Goal: Transaction & Acquisition: Purchase product/service

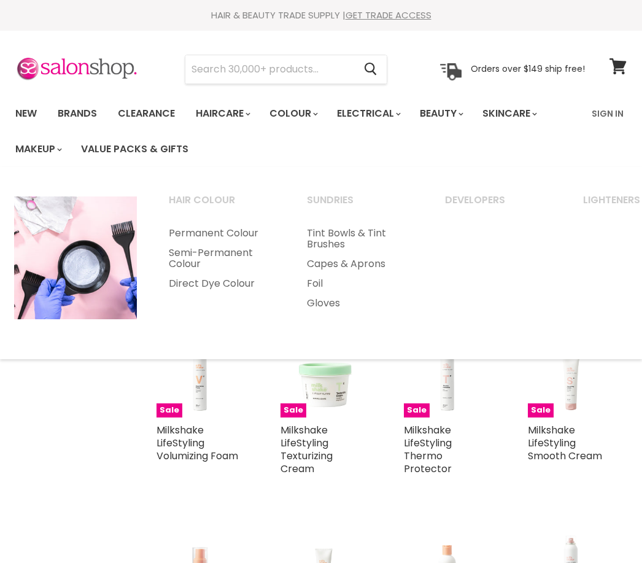
select select "created-descending"
click at [242, 233] on link "Permanent Colour" at bounding box center [221, 233] width 136 height 20
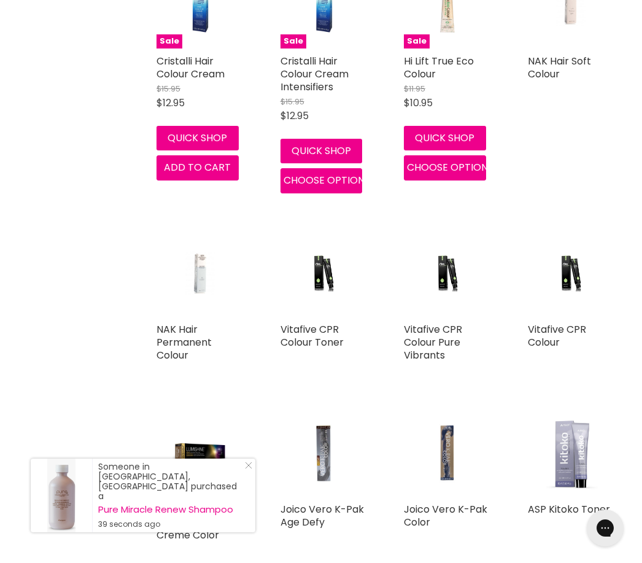
scroll to position [1799, 0]
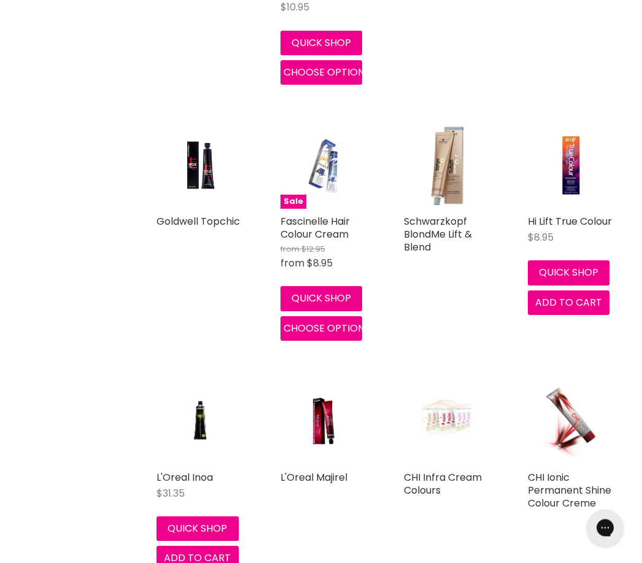
scroll to position [3052, 0]
click at [214, 412] on img "Main content" at bounding box center [200, 420] width 58 height 87
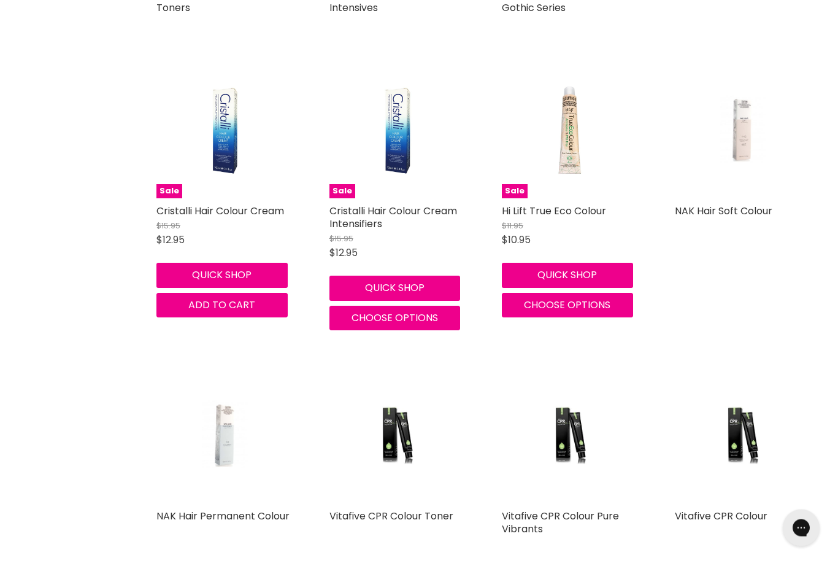
scroll to position [1913, 0]
click at [565, 441] on img "Main content" at bounding box center [570, 435] width 90 height 136
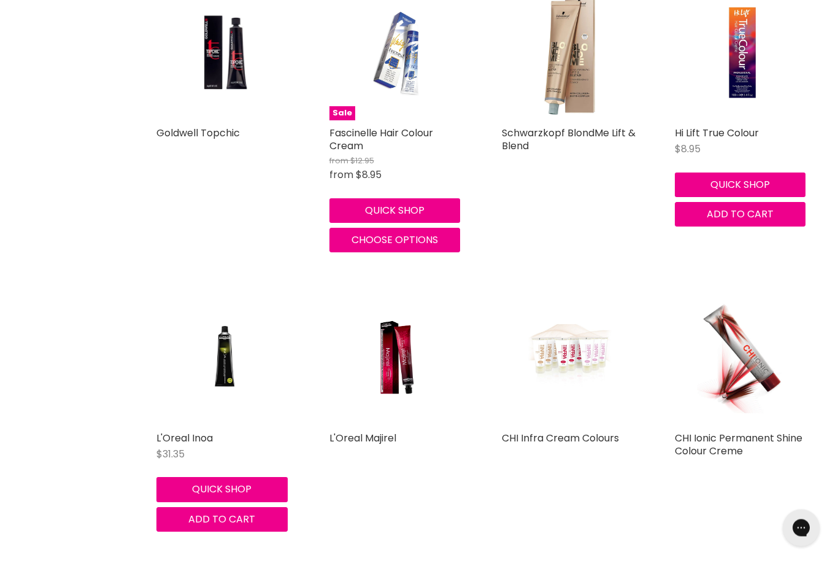
scroll to position [3604, 0]
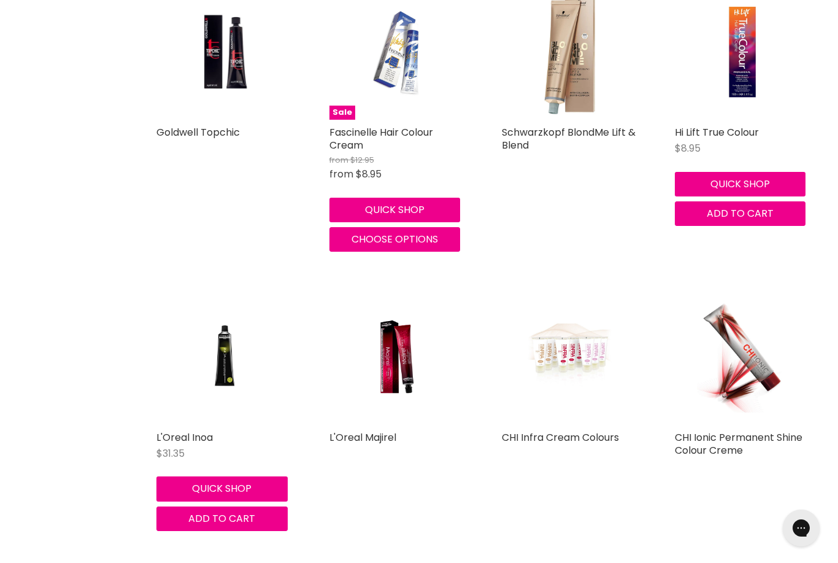
click at [215, 350] on img "Main content" at bounding box center [224, 356] width 91 height 136
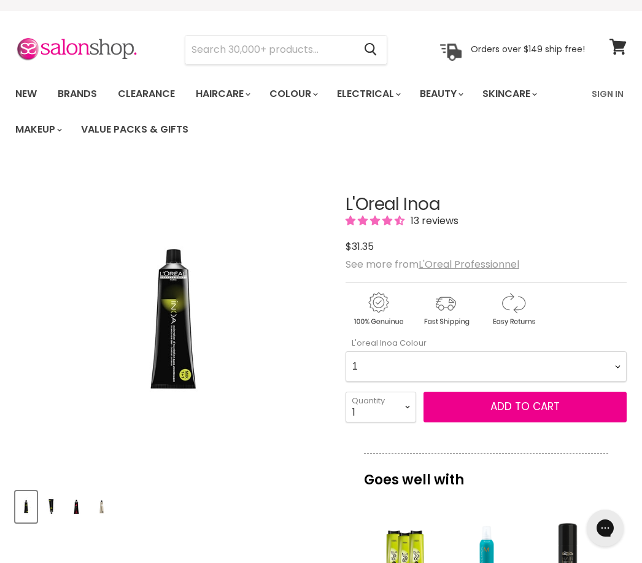
scroll to position [18, 0]
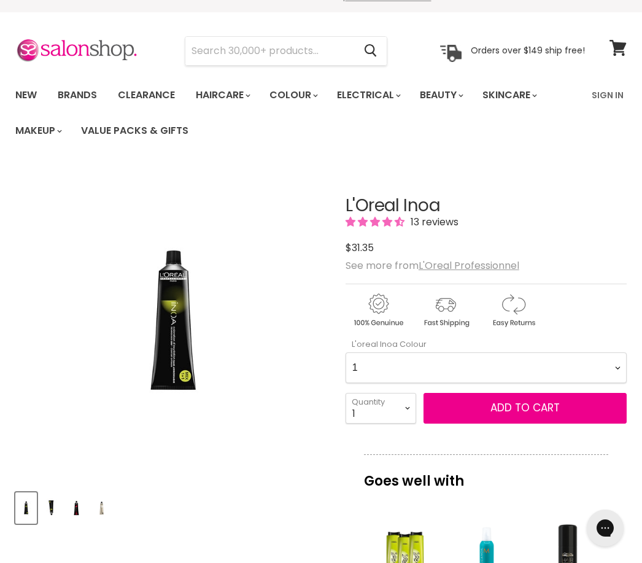
click at [615, 360] on Colour-0-0 "1 4.15 4.20 4.35 4.45 4.56 High Resist C4.62 5.12 High Resist 5.15 High Resist …" at bounding box center [485, 367] width 281 height 31
select Colour-0-0 "7.1"
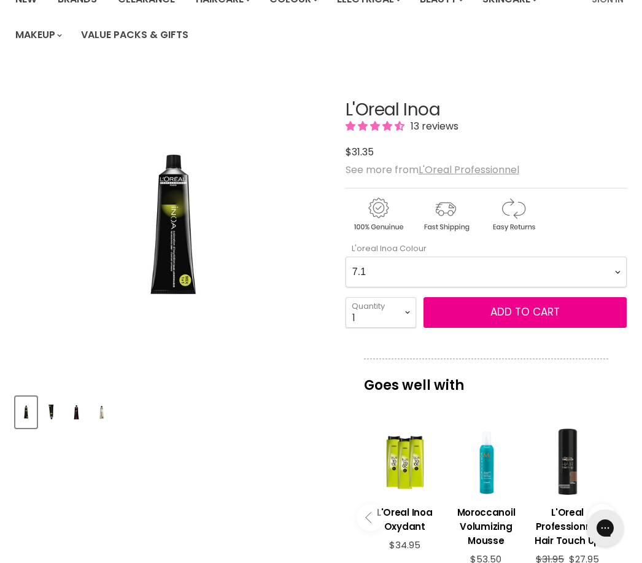
scroll to position [0, 0]
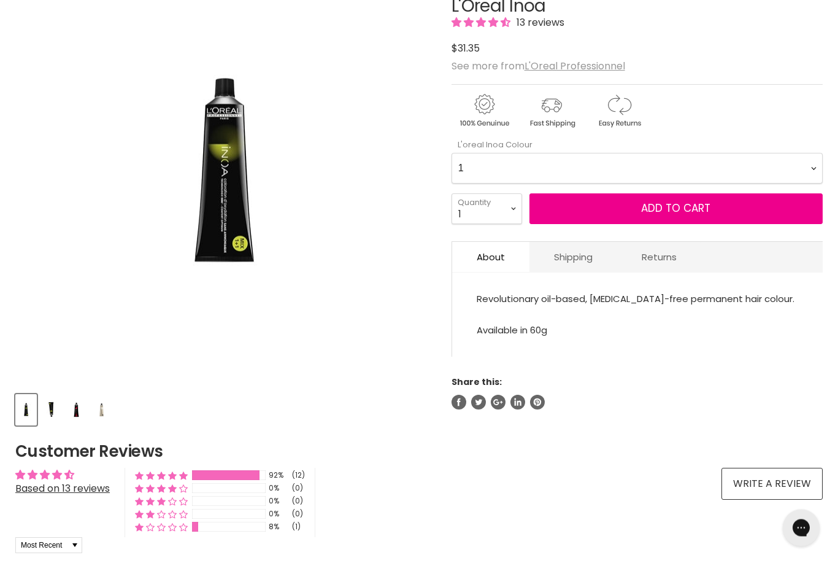
scroll to position [182, 0]
click at [569, 270] on link "Shipping" at bounding box center [574, 257] width 88 height 30
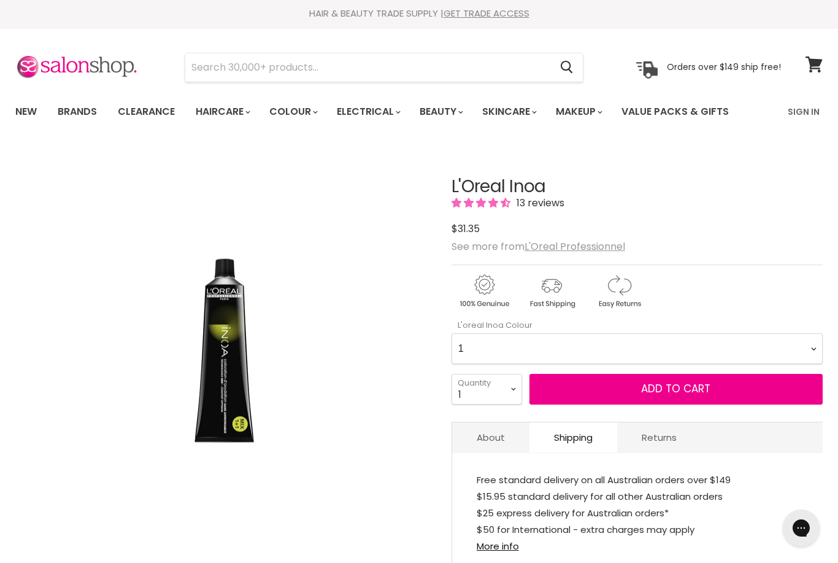
scroll to position [0, 0]
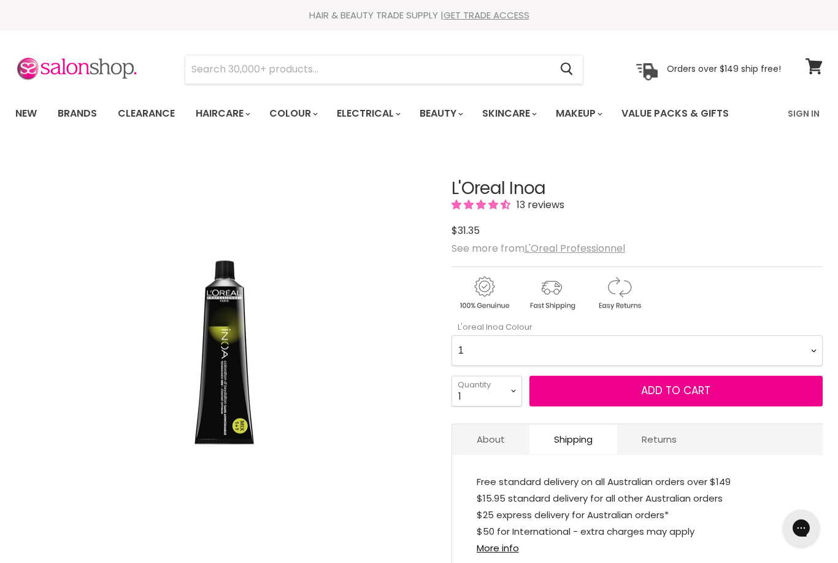
click at [666, 349] on Colour-0-0 "1 4.15 4.20 4.35 4.45 4.56 High Resist C4.62 5.12 High Resist 5.15 High Resist …" at bounding box center [637, 350] width 371 height 31
select Colour-0-0 "7.1"
click at [790, 350] on Colour-0-0 "1 4.15 4.20 4.35 4.45 4.56 High Resist C4.62 5.12 High Resist 5.15 High Resist …" at bounding box center [637, 350] width 371 height 31
